Goal: Information Seeking & Learning: Check status

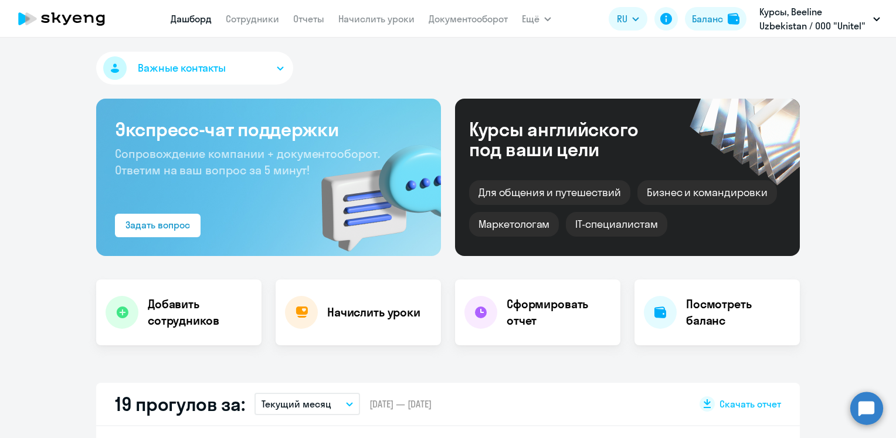
select select "30"
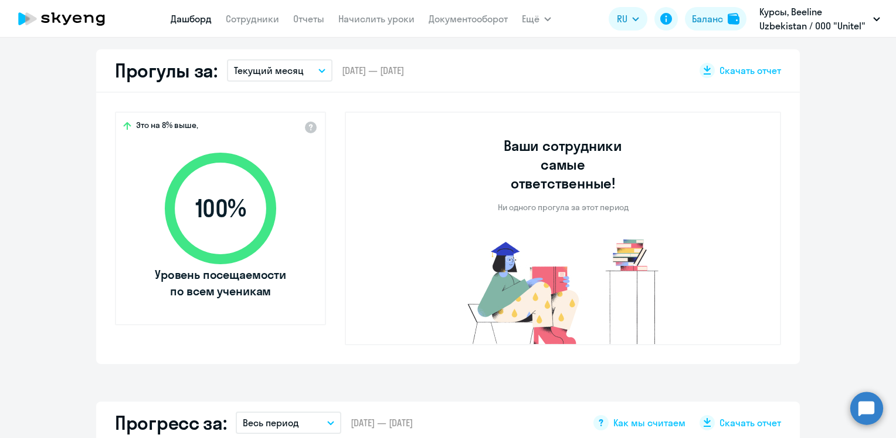
scroll to position [235, 0]
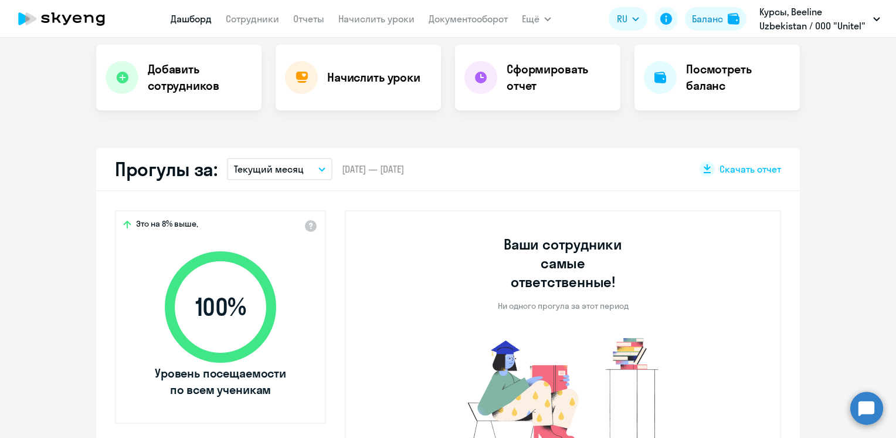
click at [313, 165] on button "Текущий месяц" at bounding box center [280, 169] width 106 height 22
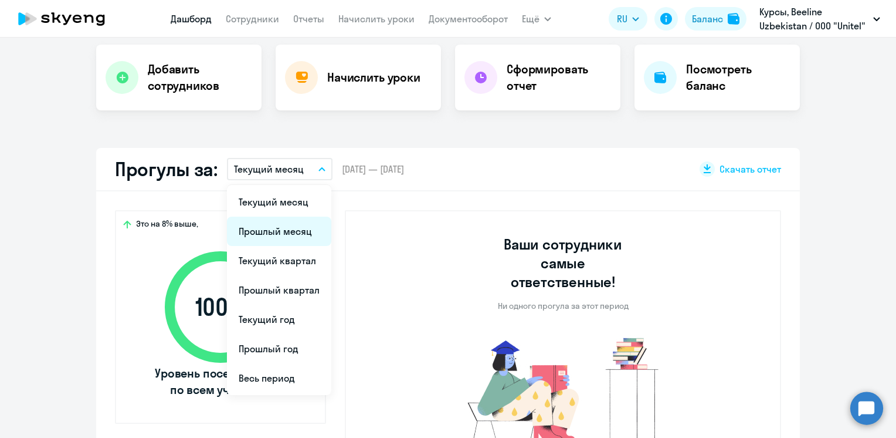
click at [269, 230] on li "Прошлый месяц" at bounding box center [279, 230] width 104 height 29
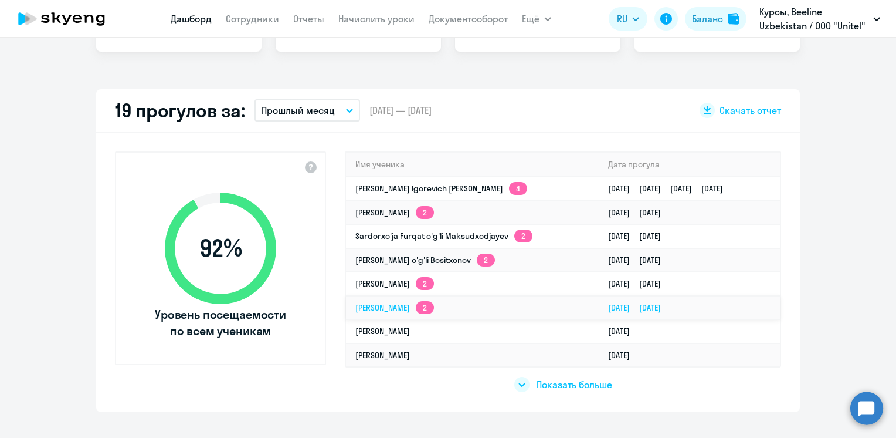
scroll to position [0, 0]
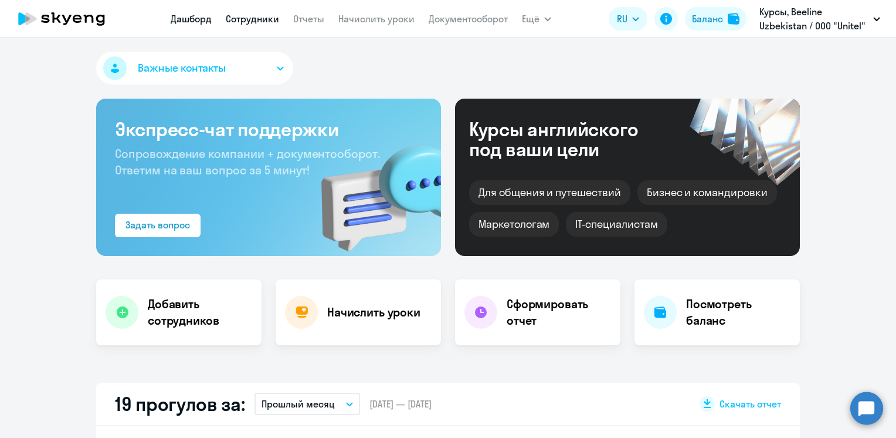
click at [244, 19] on link "Сотрудники" at bounding box center [252, 19] width 53 height 12
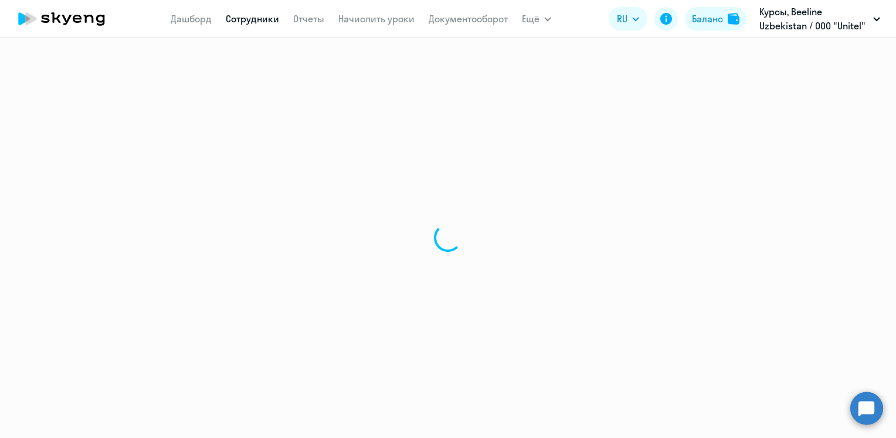
select select "30"
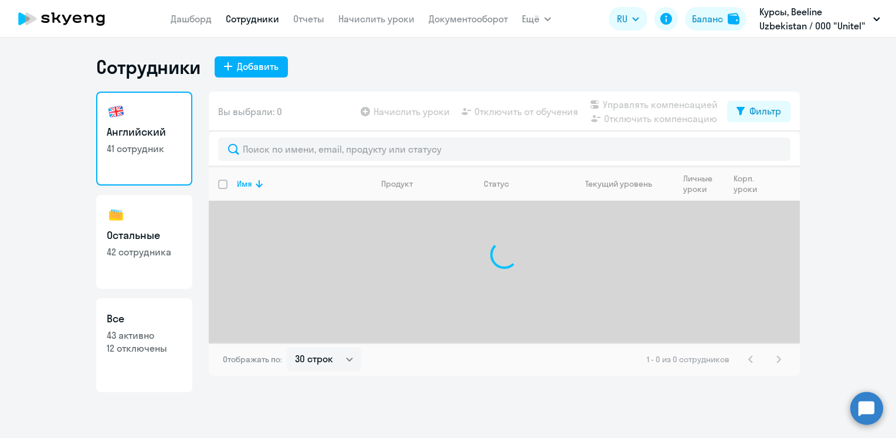
click at [141, 251] on p "42 сотрудника" at bounding box center [144, 251] width 75 height 13
select select "30"
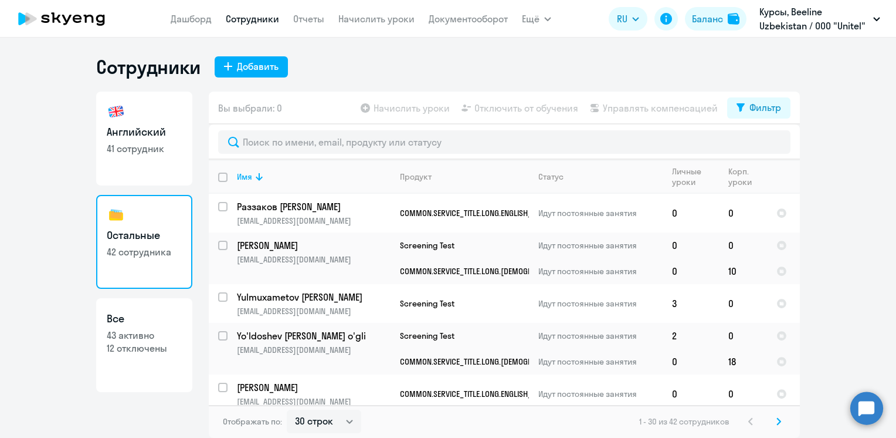
click at [150, 337] on p "43 активно" at bounding box center [144, 334] width 75 height 13
select select "30"
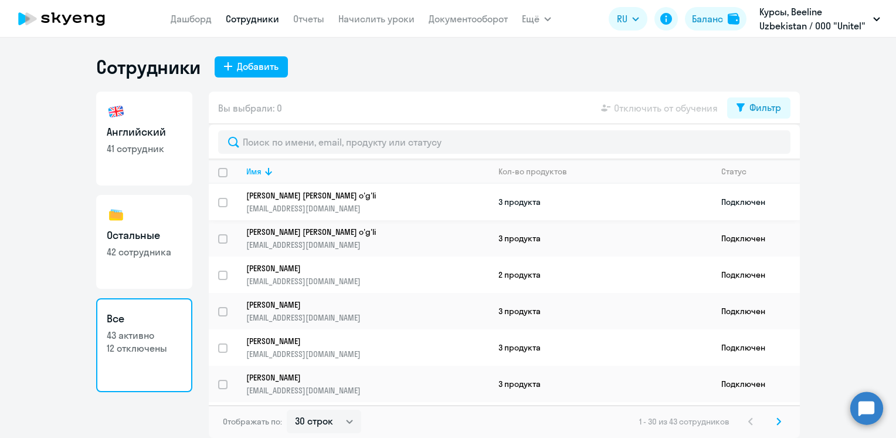
scroll to position [293, 0]
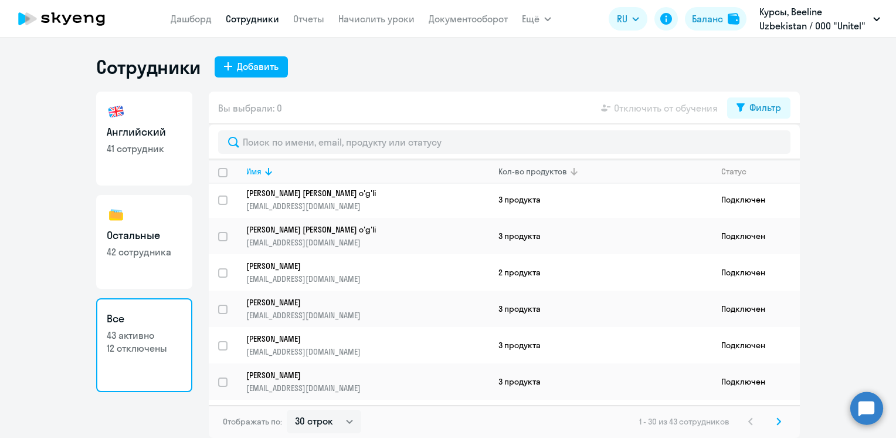
click at [541, 171] on div "Кол-во продуктов" at bounding box center [533, 171] width 69 height 11
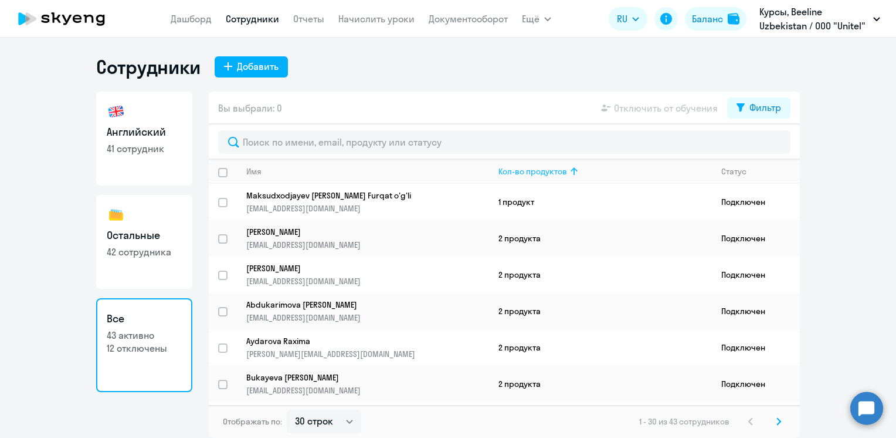
click at [541, 171] on div "Кол-во продуктов" at bounding box center [533, 171] width 69 height 11
click at [152, 126] on h3 "Английский" at bounding box center [144, 131] width 75 height 15
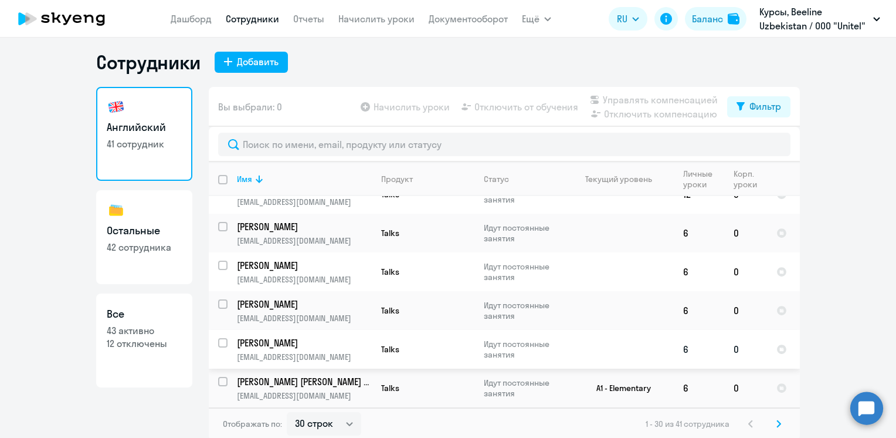
scroll to position [7, 0]
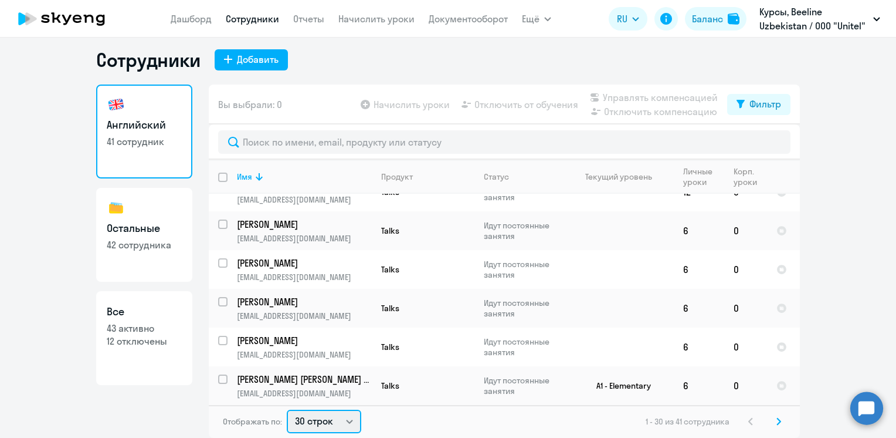
click at [347, 417] on select "30 строк 50 строк 100 строк" at bounding box center [324, 420] width 74 height 23
select select "50"
click at [287, 409] on select "30 строк 50 строк 100 строк" at bounding box center [324, 420] width 74 height 23
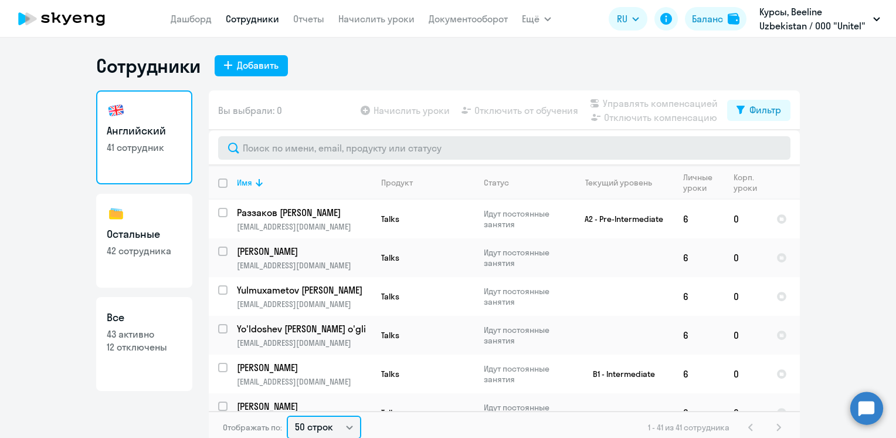
scroll to position [0, 0]
